Goal: Task Accomplishment & Management: Manage account settings

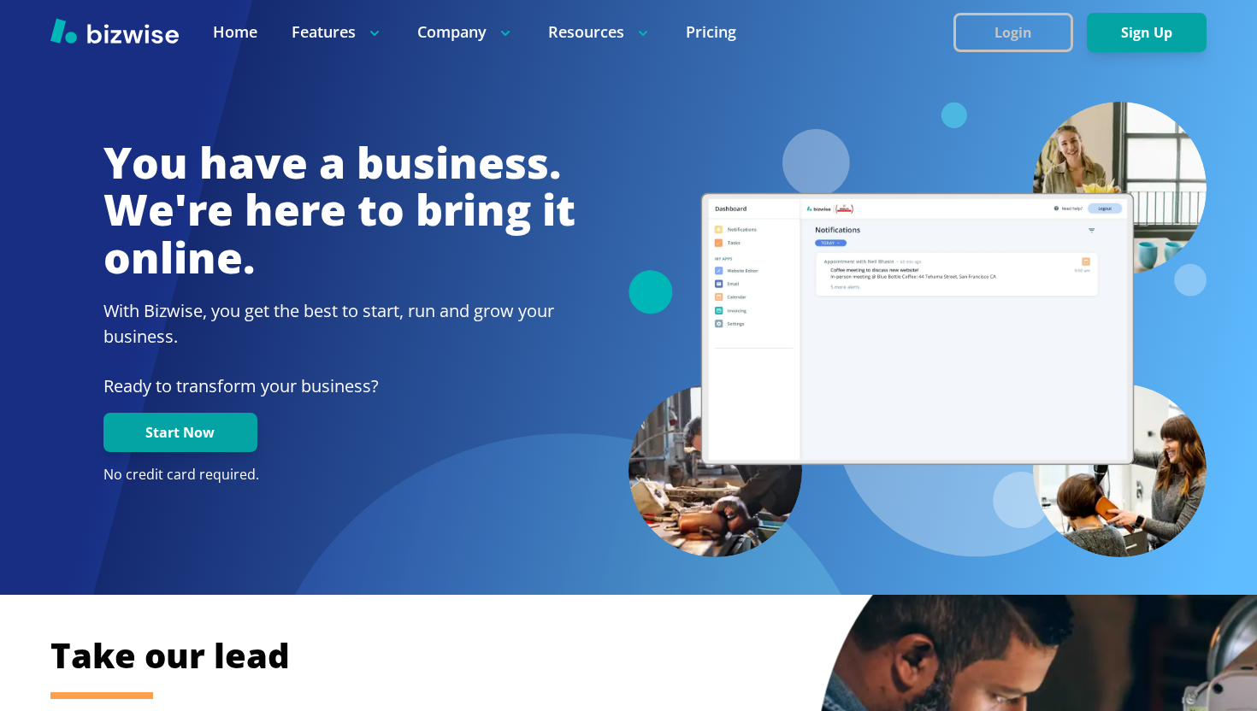
click at [1007, 32] on button "Login" at bounding box center [1013, 32] width 120 height 39
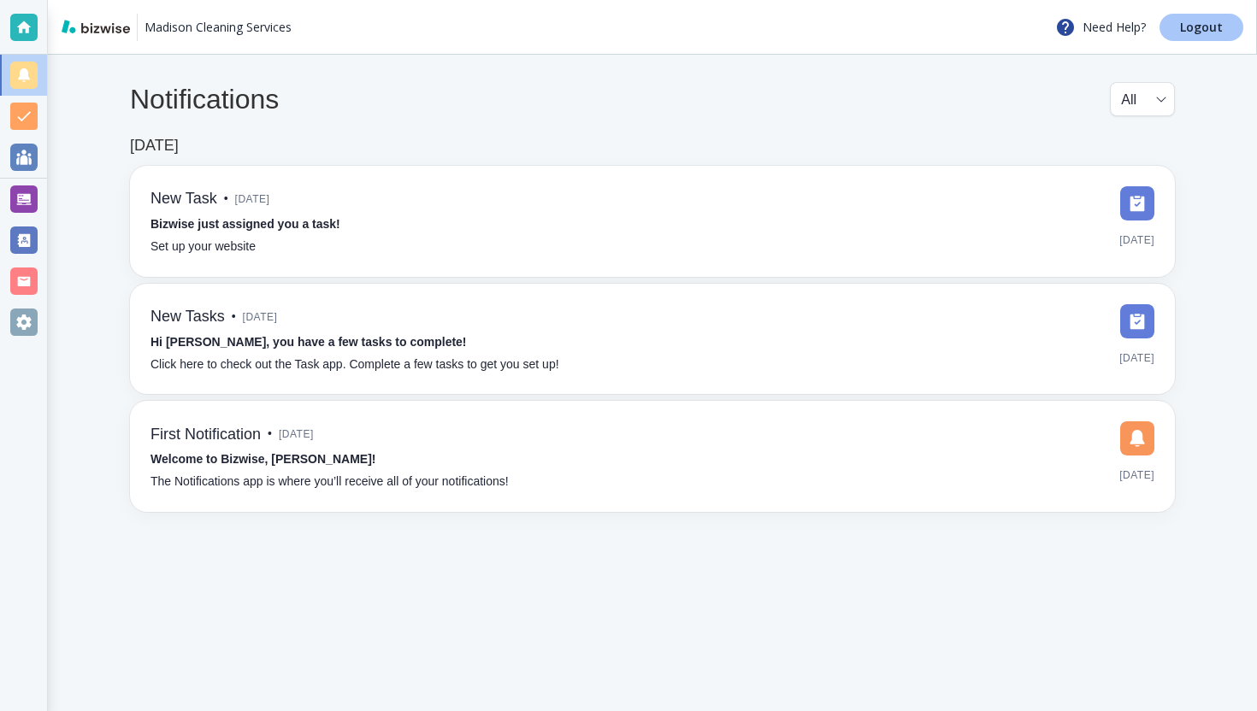
click at [1171, 18] on link "Logout" at bounding box center [1201, 27] width 84 height 27
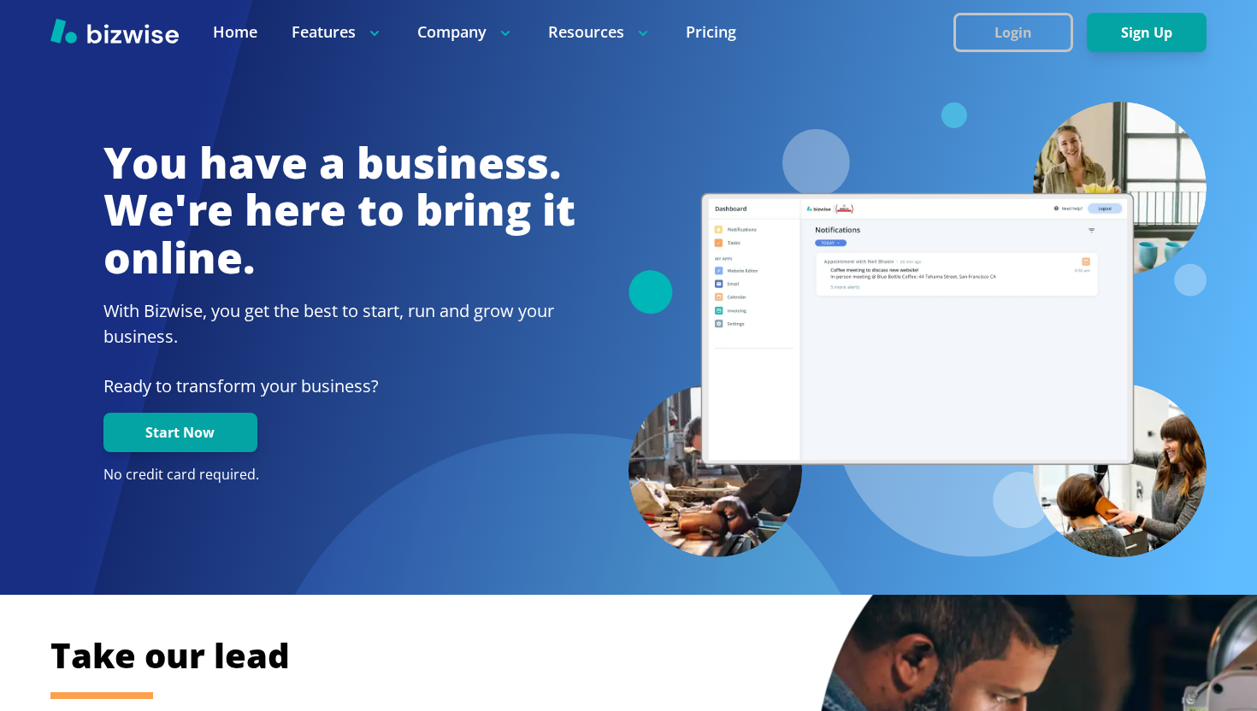
click at [1033, 35] on button "Login" at bounding box center [1013, 32] width 120 height 39
